Goal: Task Accomplishment & Management: Manage account settings

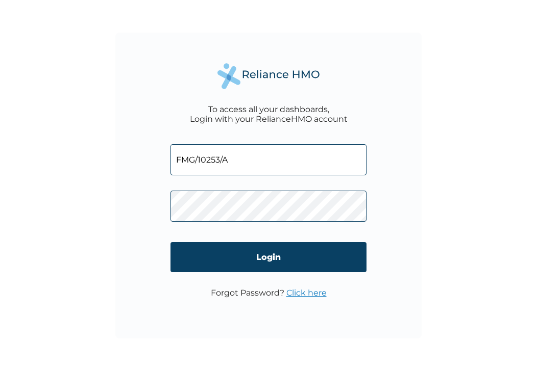
type input "FMG/10253/A"
click at [312, 293] on link "Click here" at bounding box center [306, 293] width 40 height 10
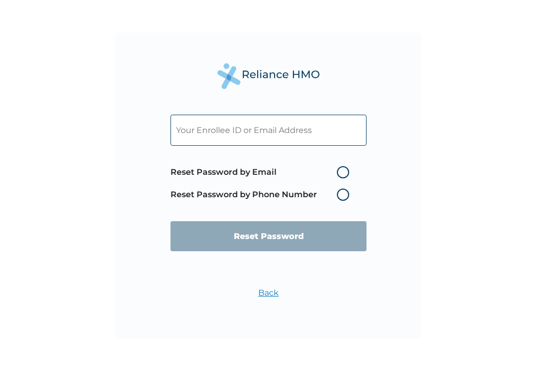
click at [287, 135] on input "text" at bounding box center [268, 130] width 196 height 31
click at [271, 134] on input "text" at bounding box center [268, 130] width 196 height 31
paste input "olagoke.emmanuel@careglobalconsumer.com"
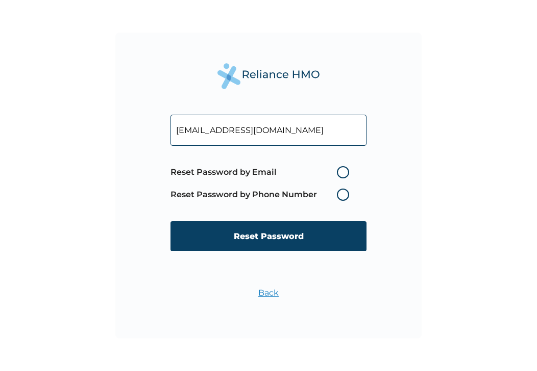
type input "olagoke.emmanuel@careglobalconsumer.com"
click at [342, 171] on label "Reset Password by Email" at bounding box center [262, 172] width 184 height 12
click at [339, 171] on input "Reset Password by Email" at bounding box center [330, 172] width 16 height 16
radio input "true"
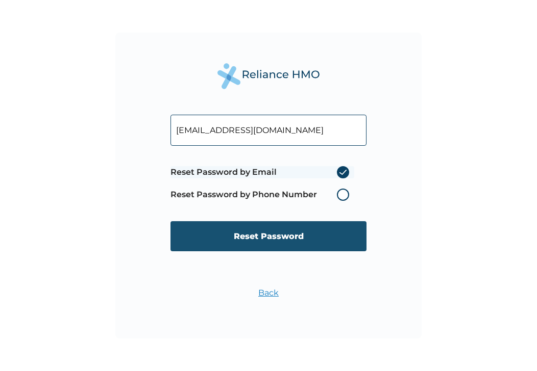
click at [286, 238] on input "Reset Password" at bounding box center [268, 236] width 196 height 30
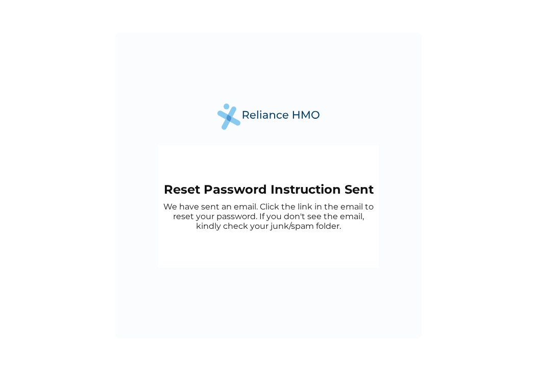
click at [299, 203] on p "We have sent an email. Click the link in the email to reset your password. If y…" at bounding box center [268, 216] width 210 height 29
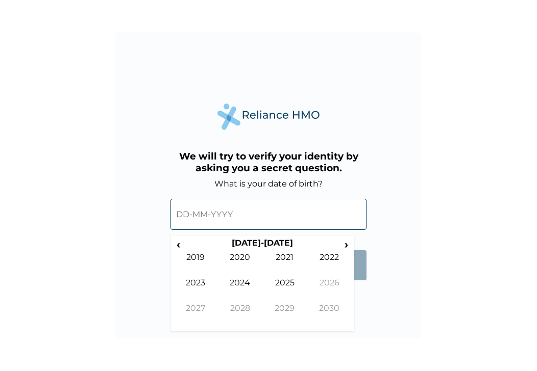
click at [185, 216] on input "text" at bounding box center [268, 214] width 196 height 31
click at [345, 244] on span "›" at bounding box center [346, 244] width 11 height 13
click at [182, 244] on span "‹" at bounding box center [178, 244] width 11 height 13
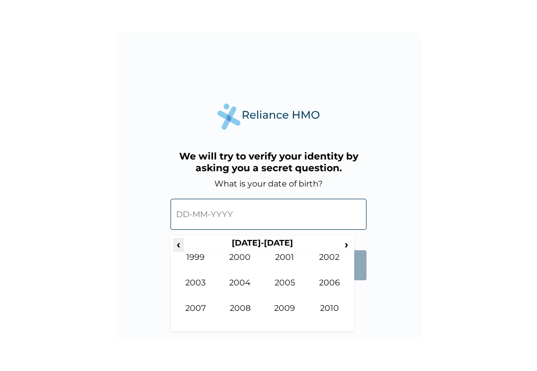
click at [182, 244] on span "‹" at bounding box center [178, 244] width 11 height 13
click at [326, 259] on td "1982" at bounding box center [329, 266] width 45 height 26
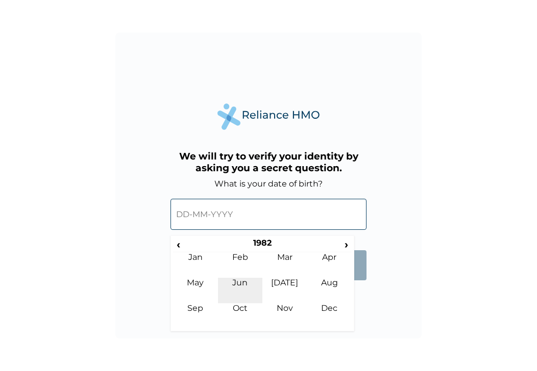
click at [239, 282] on td "Jun" at bounding box center [240, 291] width 45 height 26
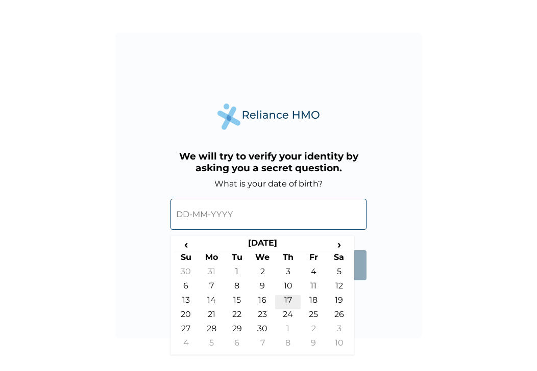
click at [291, 304] on td "17" at bounding box center [288, 302] width 26 height 14
type input "[DATE]"
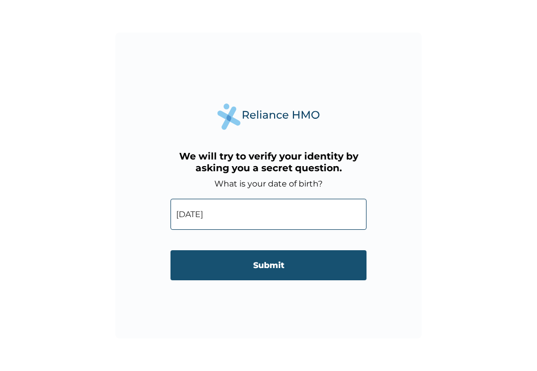
click at [273, 265] on input "Submit" at bounding box center [268, 266] width 196 height 30
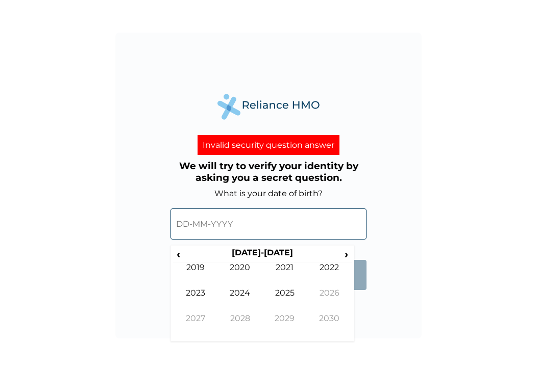
click at [235, 229] on input "text" at bounding box center [268, 224] width 196 height 31
click at [188, 221] on input "text" at bounding box center [268, 224] width 196 height 31
click at [180, 252] on span "‹" at bounding box center [178, 254] width 11 height 13
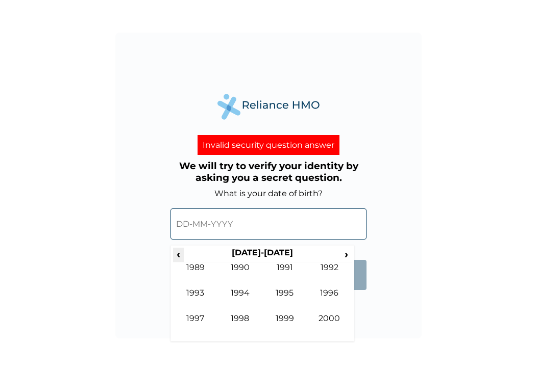
click at [180, 252] on span "‹" at bounding box center [178, 254] width 11 height 13
click at [328, 265] on td "1982" at bounding box center [329, 276] width 45 height 26
click at [246, 294] on td "Jun" at bounding box center [240, 301] width 45 height 26
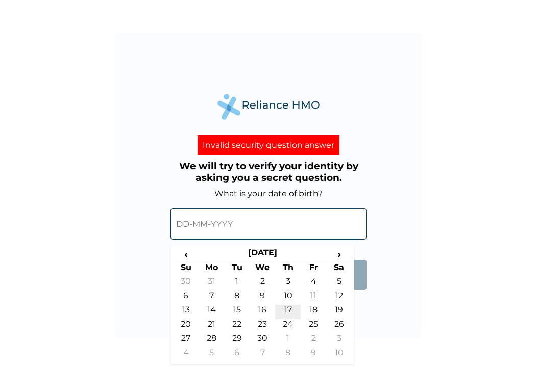
click at [288, 310] on td "17" at bounding box center [288, 312] width 26 height 14
type input "[DATE]"
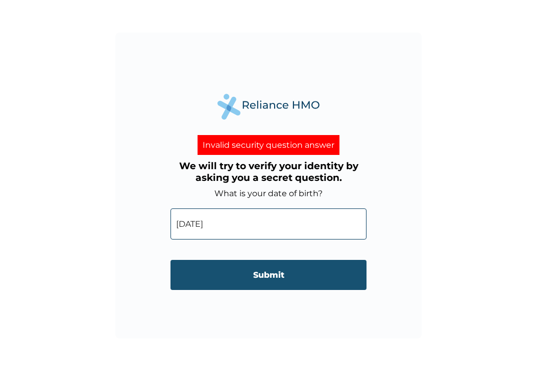
click at [269, 278] on input "Submit" at bounding box center [268, 275] width 196 height 30
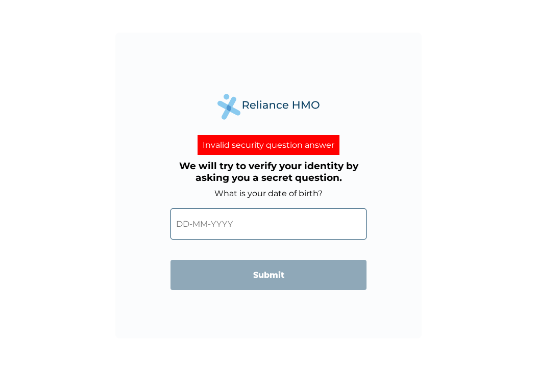
click at [297, 145] on div "Invalid security question answer" at bounding box center [268, 145] width 142 height 20
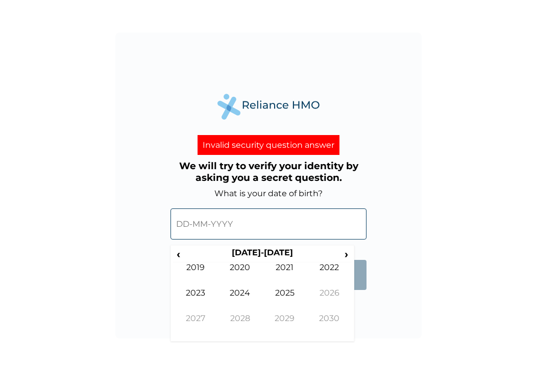
click at [206, 222] on input "text" at bounding box center [268, 224] width 196 height 31
click at [178, 255] on span "‹" at bounding box center [178, 254] width 11 height 13
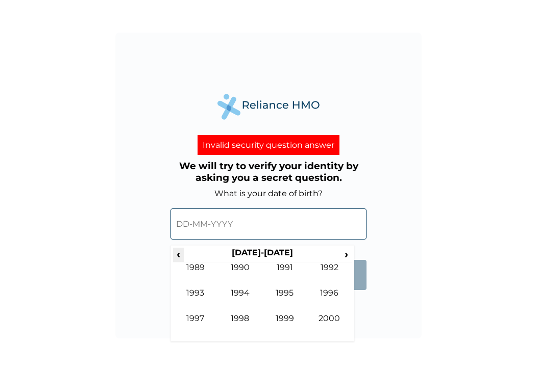
click at [178, 255] on span "‹" at bounding box center [178, 254] width 11 height 13
click at [348, 253] on span "›" at bounding box center [346, 254] width 11 height 13
click at [339, 269] on td "1982" at bounding box center [329, 276] width 45 height 26
click at [288, 292] on td "[DATE]" at bounding box center [284, 301] width 45 height 26
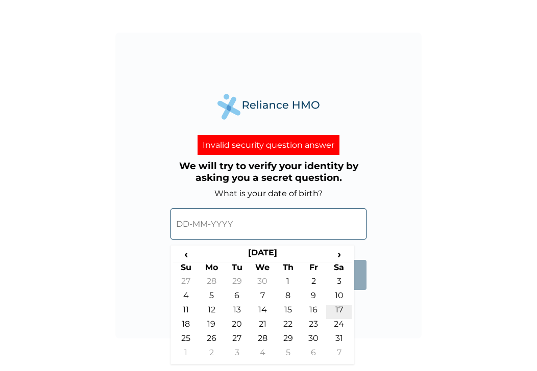
click at [333, 310] on td "17" at bounding box center [339, 312] width 26 height 14
type input "[DATE]"
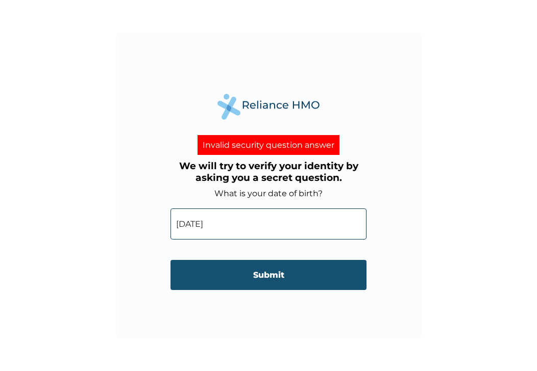
click at [267, 276] on input "Submit" at bounding box center [268, 275] width 196 height 30
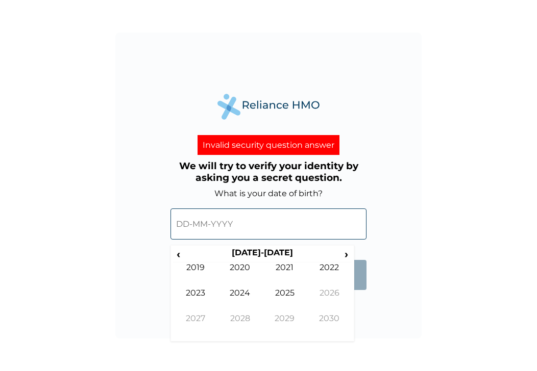
click at [196, 228] on input "text" at bounding box center [268, 224] width 196 height 31
click at [181, 259] on span "‹" at bounding box center [178, 254] width 11 height 13
click at [176, 257] on span "‹" at bounding box center [178, 254] width 11 height 13
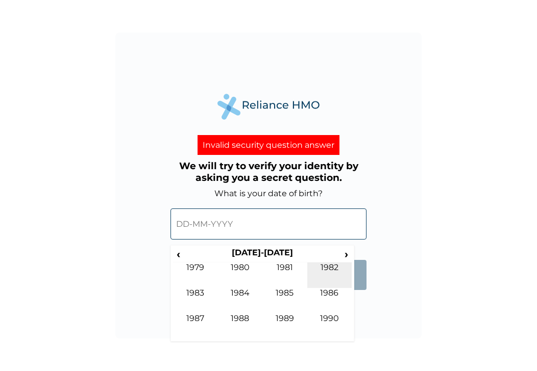
click at [327, 267] on td "1982" at bounding box center [329, 276] width 45 height 26
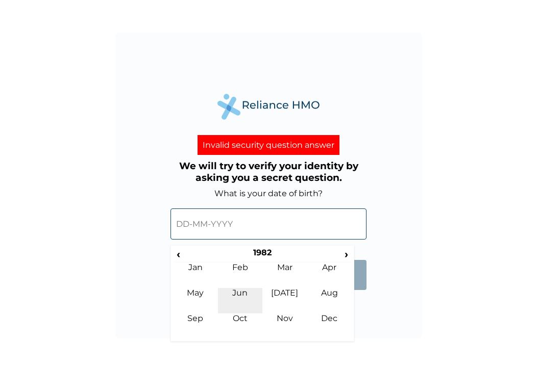
click at [234, 290] on td "Jun" at bounding box center [240, 301] width 45 height 26
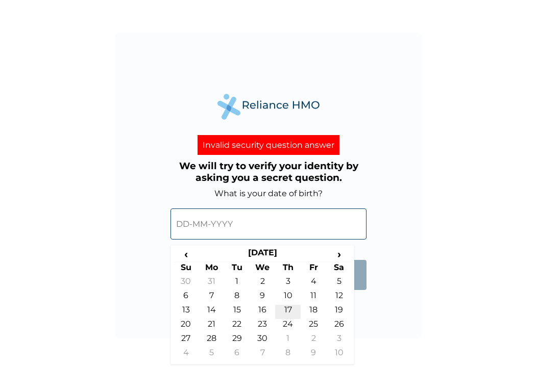
click at [290, 309] on td "17" at bounding box center [288, 312] width 26 height 14
type input "[DATE]"
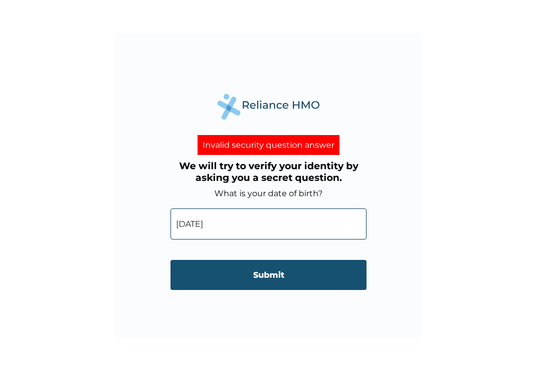
click at [273, 274] on input "Submit" at bounding box center [268, 275] width 196 height 30
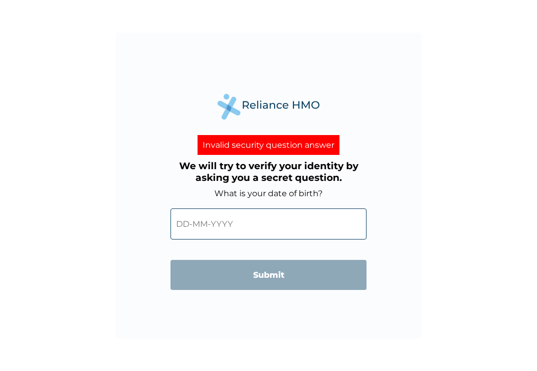
click at [416, 230] on div "Invalid security question answer We will try to verify your identity by asking …" at bounding box center [268, 186] width 306 height 306
click at [296, 145] on div "Invalid security question answer" at bounding box center [268, 145] width 142 height 20
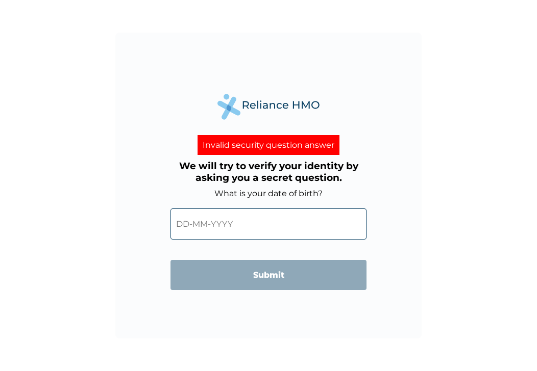
click at [297, 169] on h3 "We will try to verify your identity by asking you a secret question." at bounding box center [268, 171] width 196 height 23
click at [285, 193] on label "What is your date of birth?" at bounding box center [268, 194] width 108 height 10
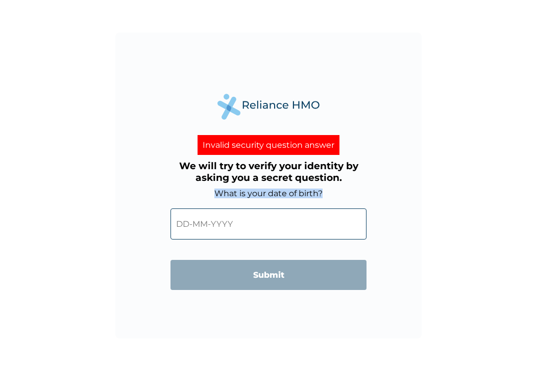
click at [285, 193] on label "What is your date of birth?" at bounding box center [268, 194] width 108 height 10
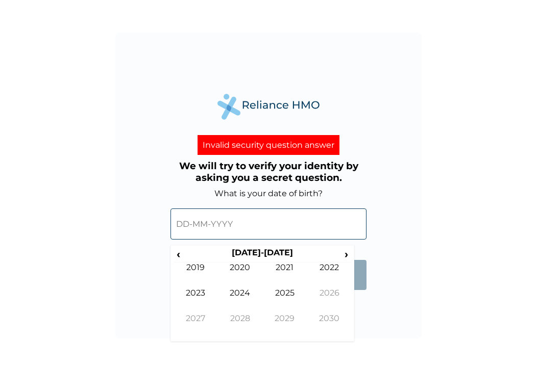
click at [248, 230] on input "text" at bounding box center [268, 224] width 196 height 31
click at [366, 312] on div "Invalid security question answer We will try to verify your identity by asking …" at bounding box center [268, 186] width 306 height 306
click at [249, 253] on th "[DATE]-[DATE]" at bounding box center [262, 255] width 157 height 14
click at [181, 257] on span "‹" at bounding box center [178, 254] width 11 height 13
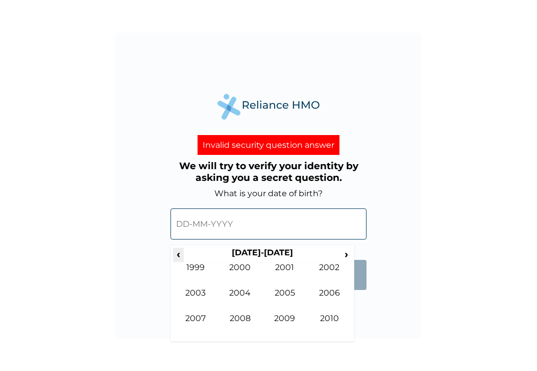
click at [181, 257] on span "‹" at bounding box center [178, 254] width 11 height 13
click at [336, 269] on td "1982" at bounding box center [329, 276] width 45 height 26
click at [251, 293] on td "Jun" at bounding box center [240, 301] width 45 height 26
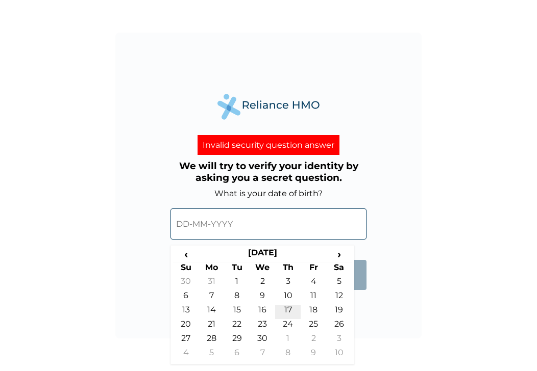
click at [286, 310] on td "17" at bounding box center [288, 312] width 26 height 14
type input "[DATE]"
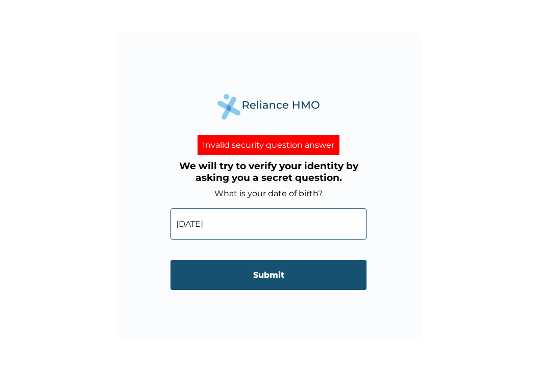
click at [273, 274] on input "Submit" at bounding box center [268, 275] width 196 height 30
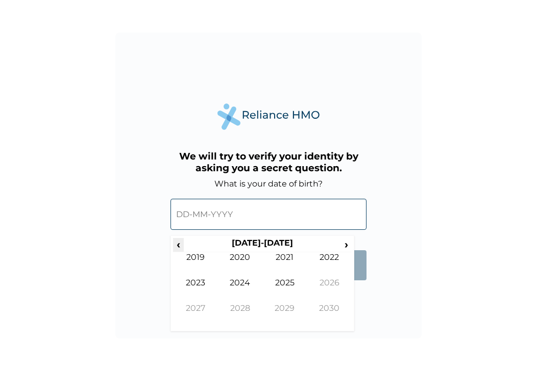
click at [179, 241] on span "‹" at bounding box center [178, 244] width 11 height 13
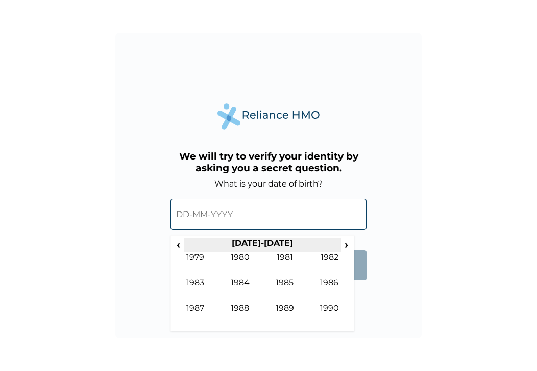
click at [323, 251] on th "[DATE]-[DATE]" at bounding box center [262, 245] width 157 height 14
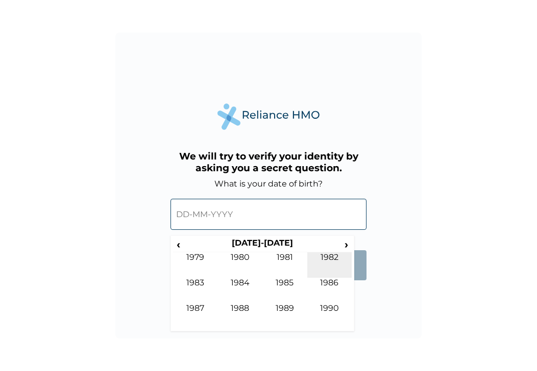
click at [324, 257] on td "1982" at bounding box center [329, 266] width 45 height 26
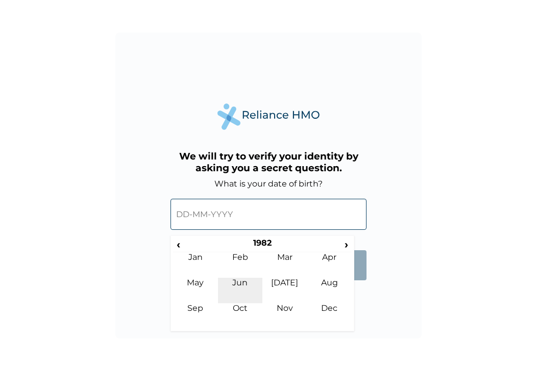
click at [241, 282] on td "Jun" at bounding box center [240, 291] width 45 height 26
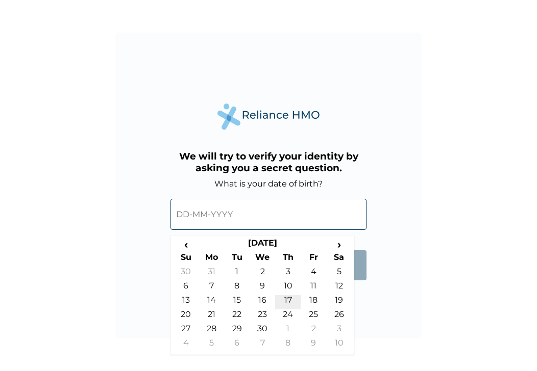
click at [281, 297] on td "17" at bounding box center [288, 302] width 26 height 14
type input "[DATE]"
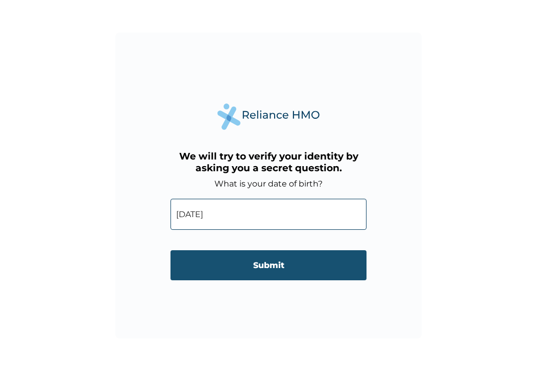
click at [265, 267] on input "Submit" at bounding box center [268, 266] width 196 height 30
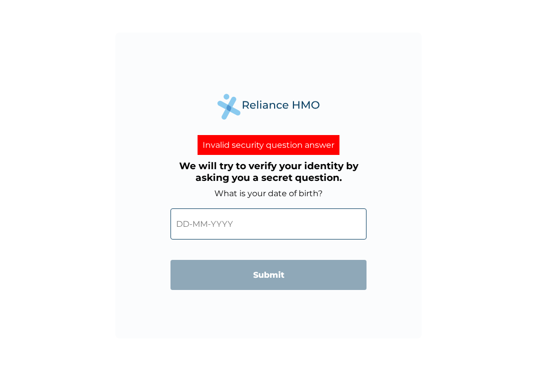
click at [214, 229] on input "text" at bounding box center [268, 224] width 196 height 31
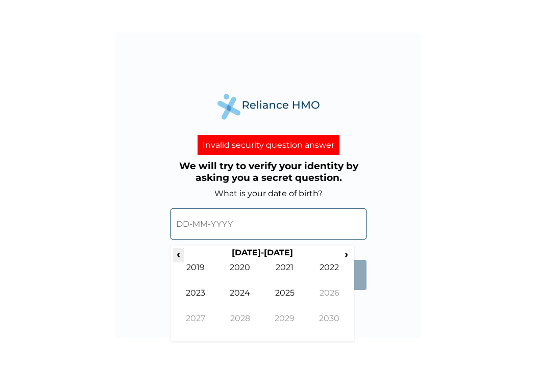
click at [178, 255] on span "‹" at bounding box center [178, 254] width 11 height 13
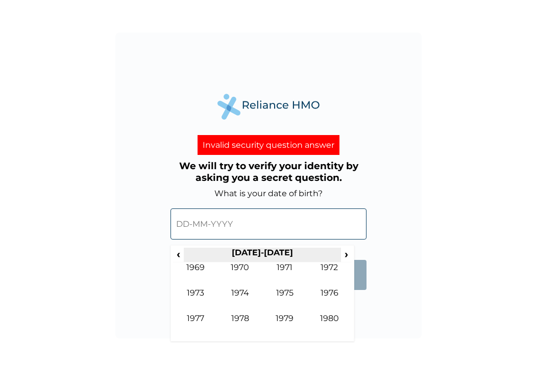
click at [339, 254] on th "[DATE]-[DATE]" at bounding box center [262, 255] width 157 height 14
click at [343, 254] on span "›" at bounding box center [346, 254] width 11 height 13
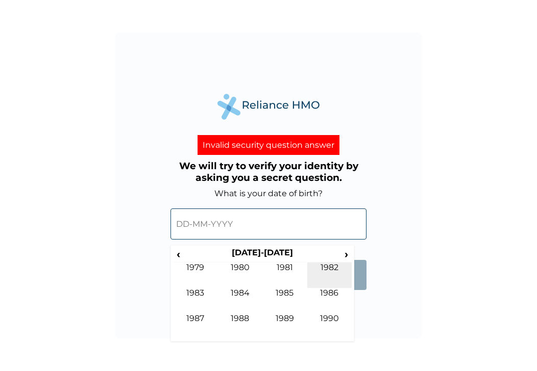
click at [337, 266] on td "1982" at bounding box center [329, 276] width 45 height 26
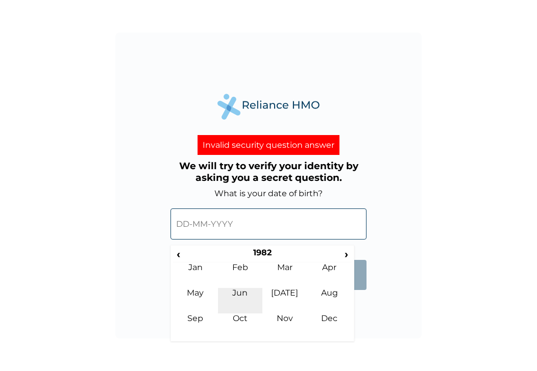
click at [251, 298] on td "Jun" at bounding box center [240, 301] width 45 height 26
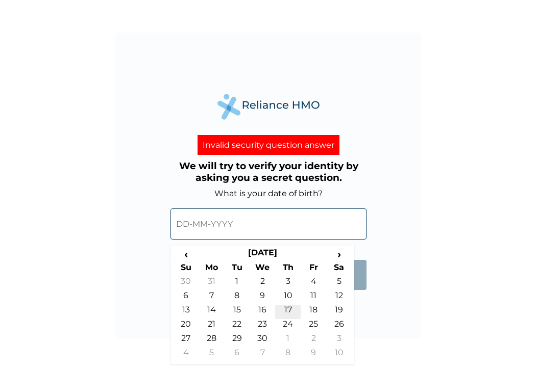
click at [287, 310] on td "17" at bounding box center [288, 312] width 26 height 14
type input "[DATE]"
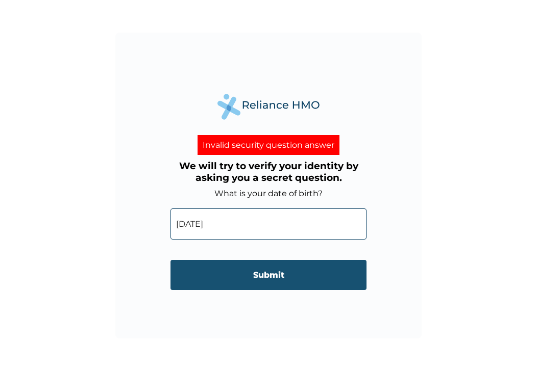
click at [281, 280] on input "Submit" at bounding box center [268, 275] width 196 height 30
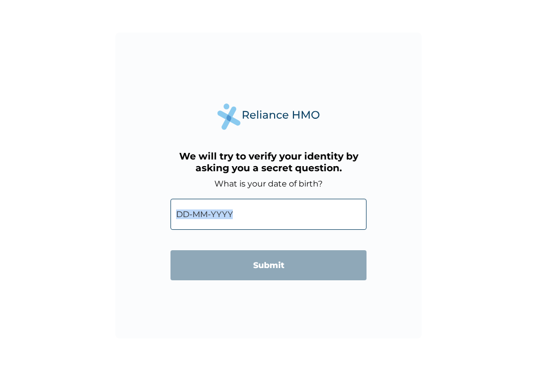
drag, startPoint x: 0, startPoint y: 0, endPoint x: 218, endPoint y: 209, distance: 302.4
click at [218, 209] on div "We will try to verify your identity by asking you a secret question. What is yo…" at bounding box center [268, 185] width 537 height 371
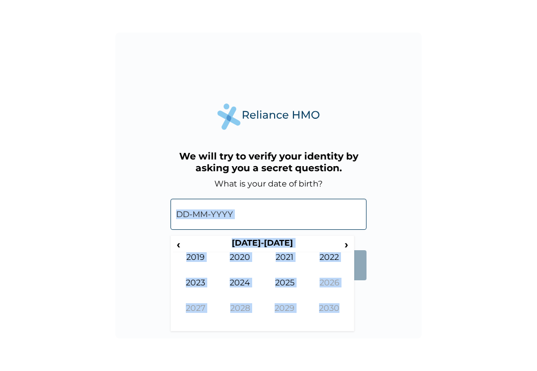
click at [226, 214] on input "text" at bounding box center [268, 214] width 196 height 31
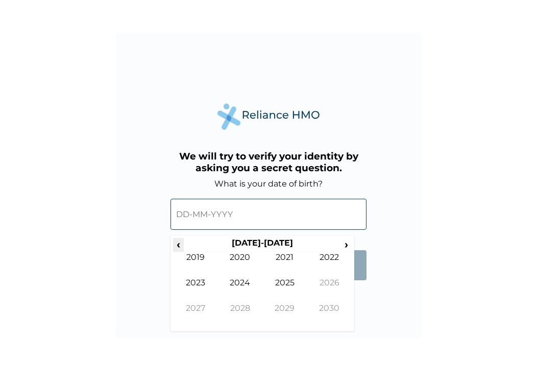
click at [180, 243] on span "‹" at bounding box center [178, 244] width 11 height 13
click at [201, 212] on input "text" at bounding box center [268, 214] width 196 height 31
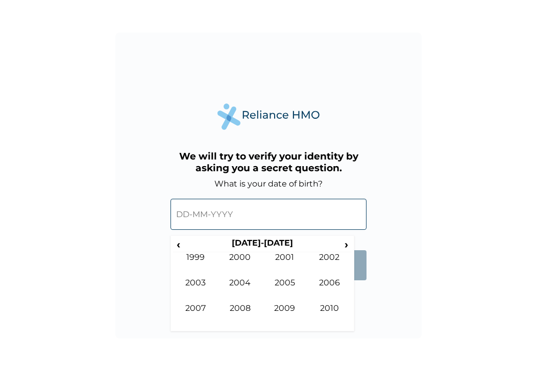
click at [201, 212] on input "text" at bounding box center [268, 214] width 196 height 31
click at [180, 243] on span "‹" at bounding box center [178, 244] width 11 height 13
click at [332, 261] on td "1982" at bounding box center [329, 266] width 45 height 26
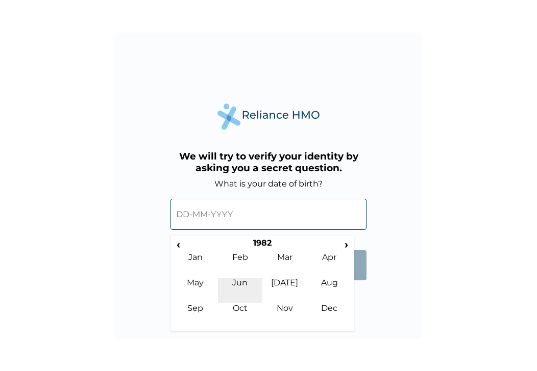
click at [241, 282] on td "Jun" at bounding box center [240, 291] width 45 height 26
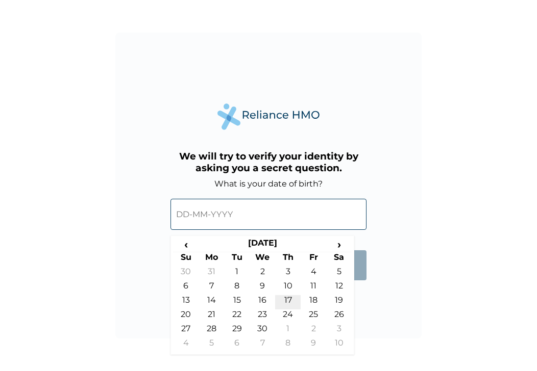
click at [283, 297] on td "17" at bounding box center [288, 302] width 26 height 14
type input "[DATE]"
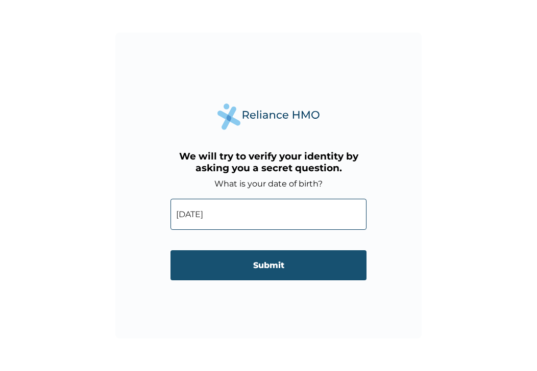
click at [270, 265] on input "Submit" at bounding box center [268, 266] width 196 height 30
